Goal: Information Seeking & Learning: Understand process/instructions

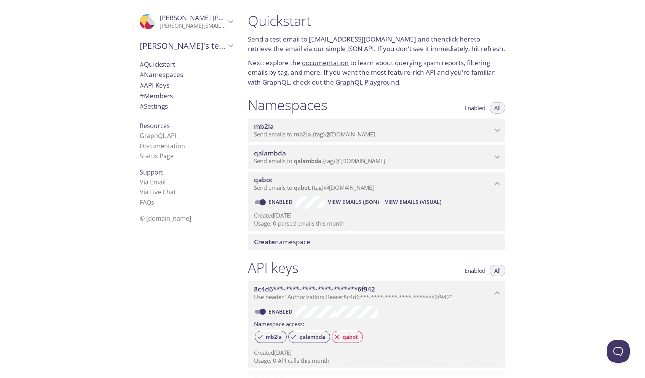
scroll to position [38, 0]
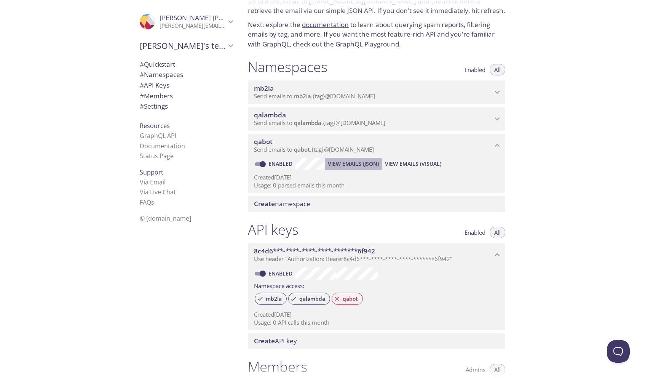
click at [343, 165] on span "View Emails (JSON)" at bounding box center [353, 163] width 51 height 9
click at [495, 147] on icon "qabot namespace" at bounding box center [497, 145] width 10 height 10
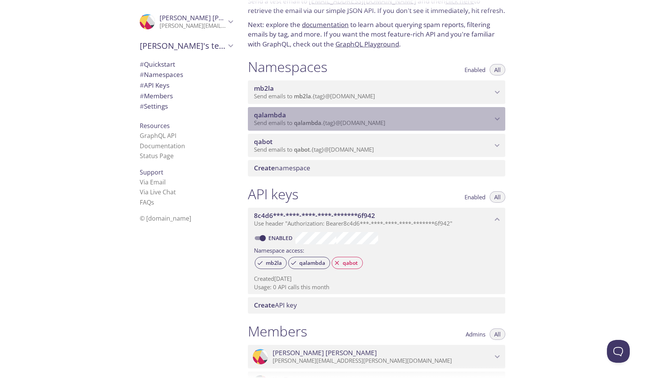
click at [395, 120] on p "Send emails to qalambda . {tag} @[DOMAIN_NAME]" at bounding box center [373, 123] width 238 height 8
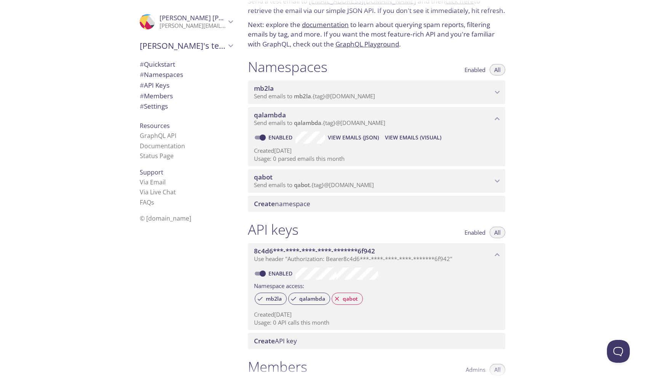
click at [355, 182] on span "Send emails to qabot . {tag} @[DOMAIN_NAME]" at bounding box center [314, 185] width 120 height 8
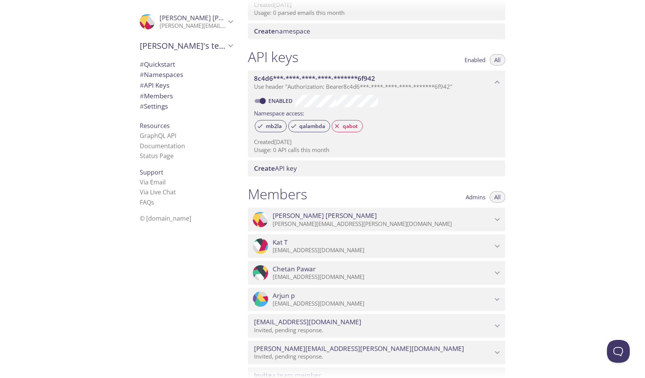
scroll to position [246, 0]
click at [346, 129] on span "qabot" at bounding box center [350, 125] width 24 height 7
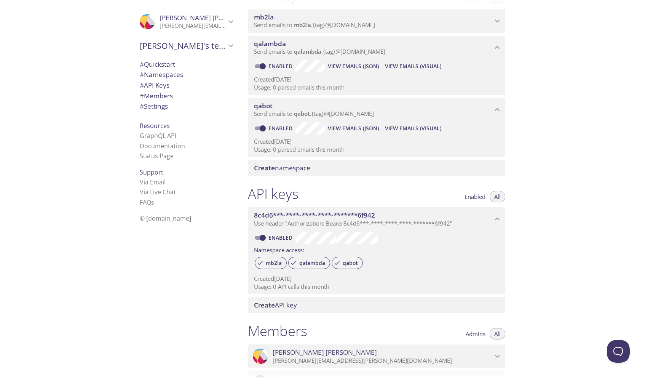
scroll to position [109, 0]
click at [380, 114] on p "Send emails to qabot . {tag} @[DOMAIN_NAME]" at bounding box center [373, 114] width 238 height 8
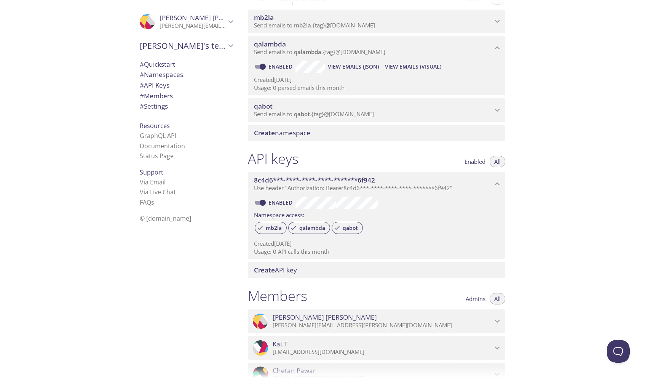
click at [380, 114] on p "Send emails to qabot . {tag} @[DOMAIN_NAME]" at bounding box center [373, 114] width 238 height 8
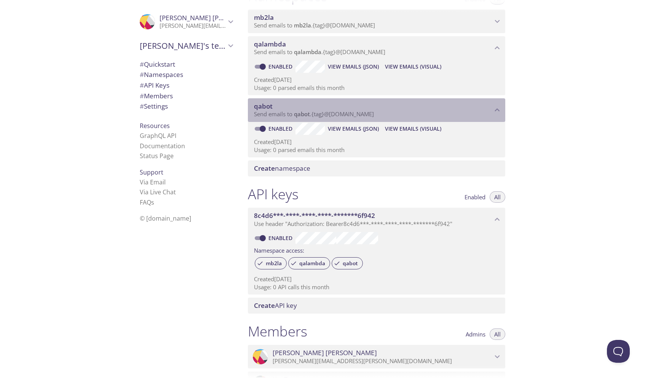
drag, startPoint x: 387, startPoint y: 116, endPoint x: 353, endPoint y: 115, distance: 34.3
click at [353, 115] on p "Send emails to qabot . {tag} @[DOMAIN_NAME]" at bounding box center [373, 114] width 238 height 8
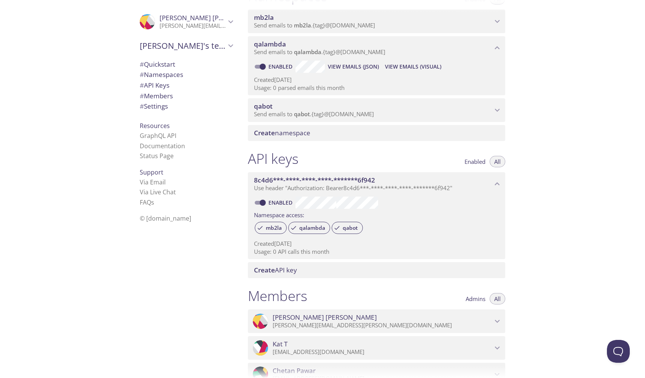
click at [166, 74] on span "# Namespaces" at bounding box center [161, 74] width 43 height 9
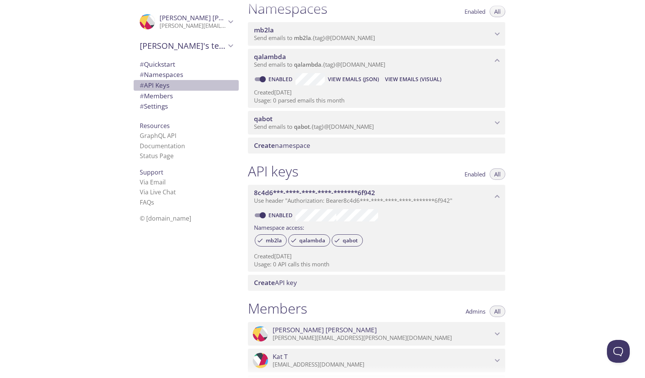
click at [165, 83] on span "# API Keys" at bounding box center [155, 85] width 30 height 9
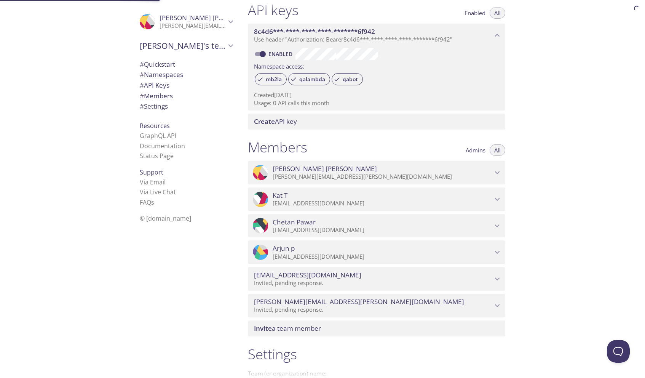
scroll to position [259, 0]
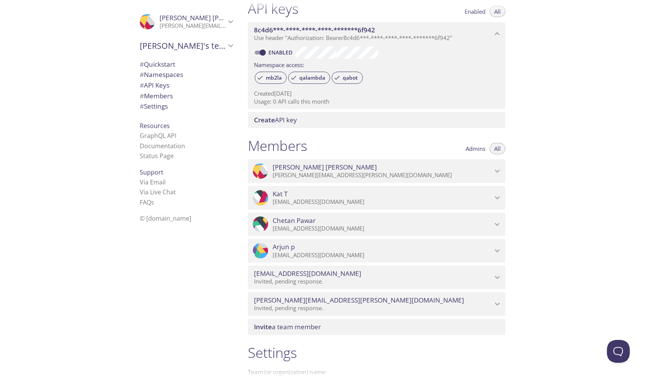
click at [166, 96] on span "# Members" at bounding box center [156, 95] width 33 height 9
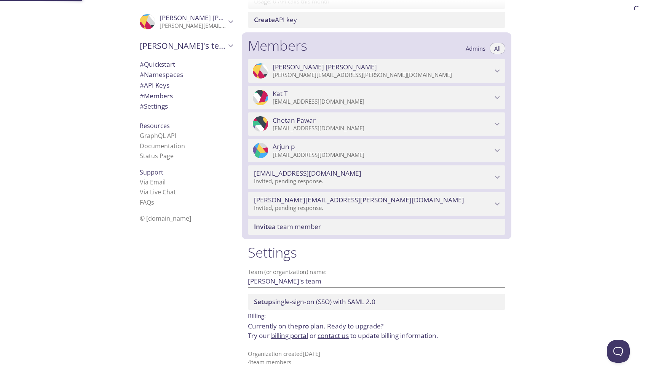
scroll to position [359, 0]
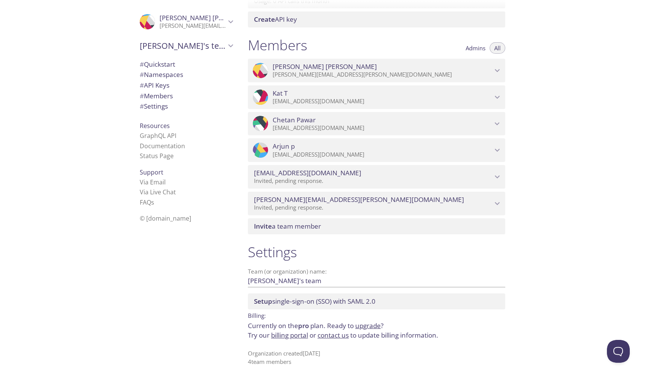
click at [498, 67] on icon "Chris Tran" at bounding box center [497, 70] width 10 height 10
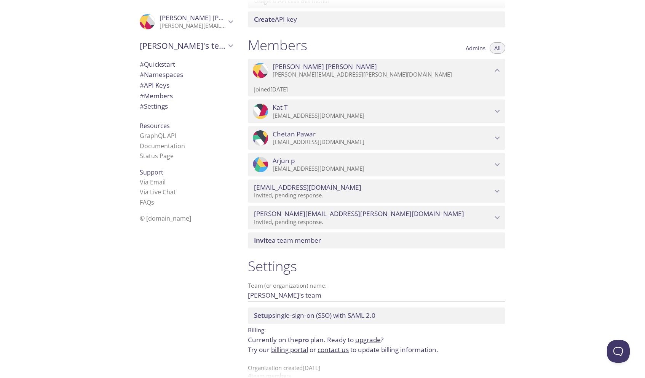
click at [498, 67] on icon "Chris Tran" at bounding box center [497, 70] width 10 height 10
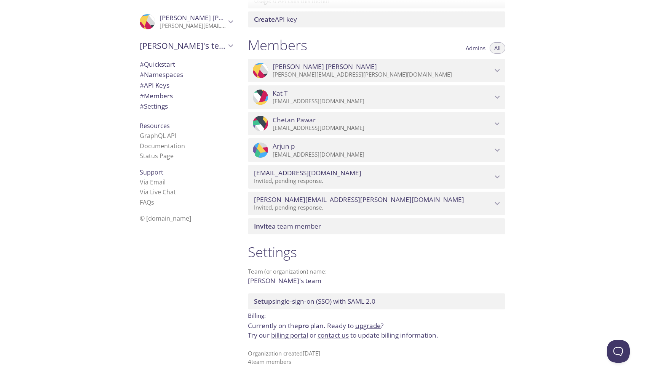
click at [174, 62] on span "# Quickstart" at bounding box center [157, 64] width 35 height 9
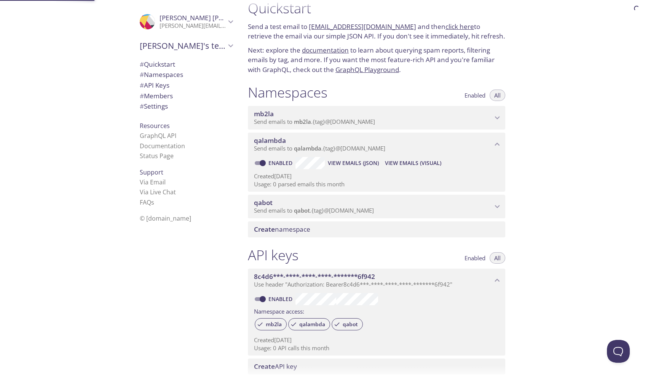
scroll to position [12, 0]
drag, startPoint x: 404, startPoint y: 27, endPoint x: 311, endPoint y: 29, distance: 92.9
click at [311, 29] on p "Send a test email to [EMAIL_ADDRESS][DOMAIN_NAME] and then click here to retrie…" at bounding box center [376, 31] width 257 height 19
click at [365, 212] on span "Send emails to qabot . {tag} @[DOMAIN_NAME]" at bounding box center [314, 211] width 120 height 8
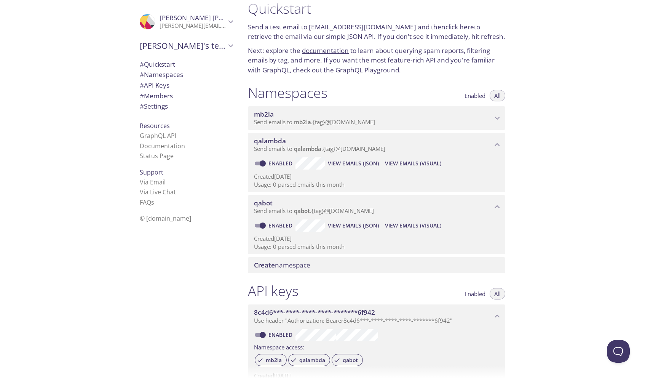
copy link "[EMAIL_ADDRESS][DOMAIN_NAME]"
